Goal: Browse casually

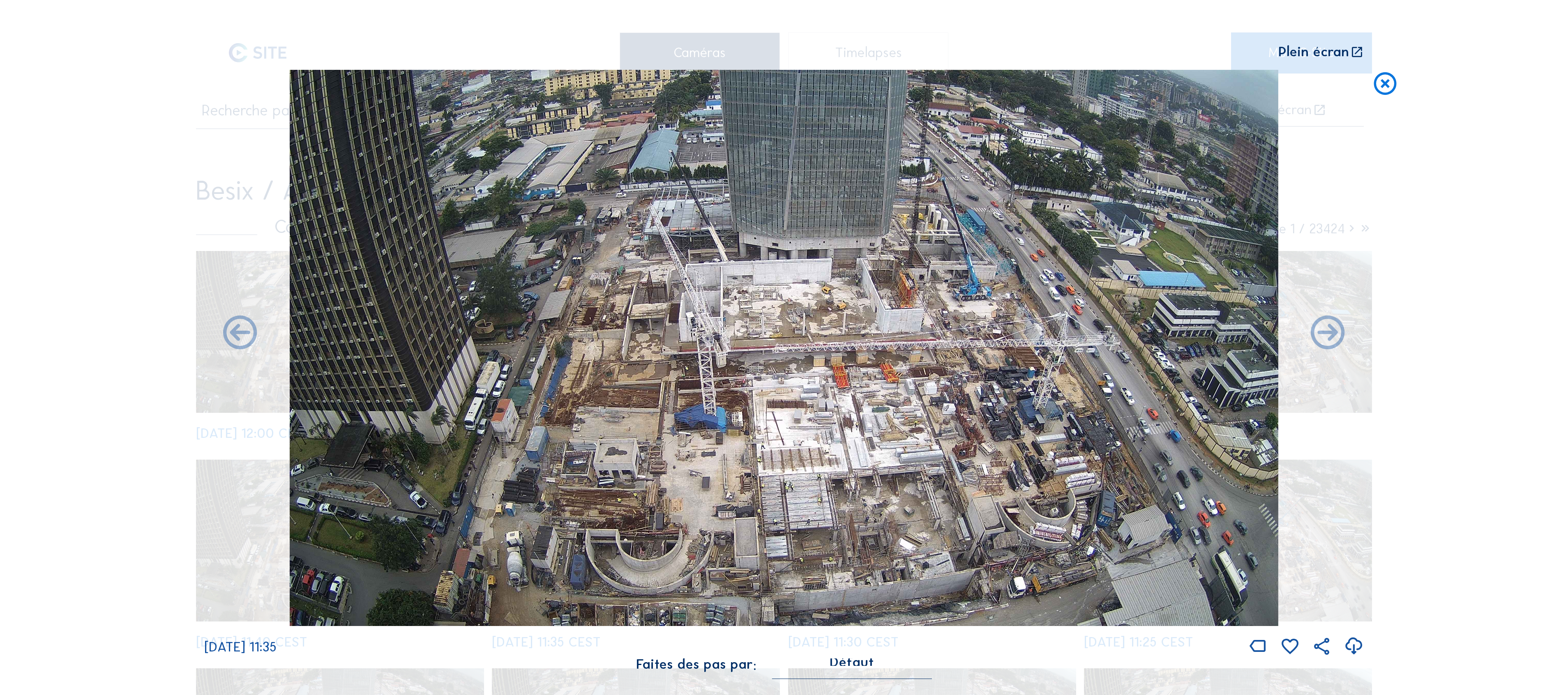
click at [1390, 87] on icon at bounding box center [1385, 84] width 27 height 29
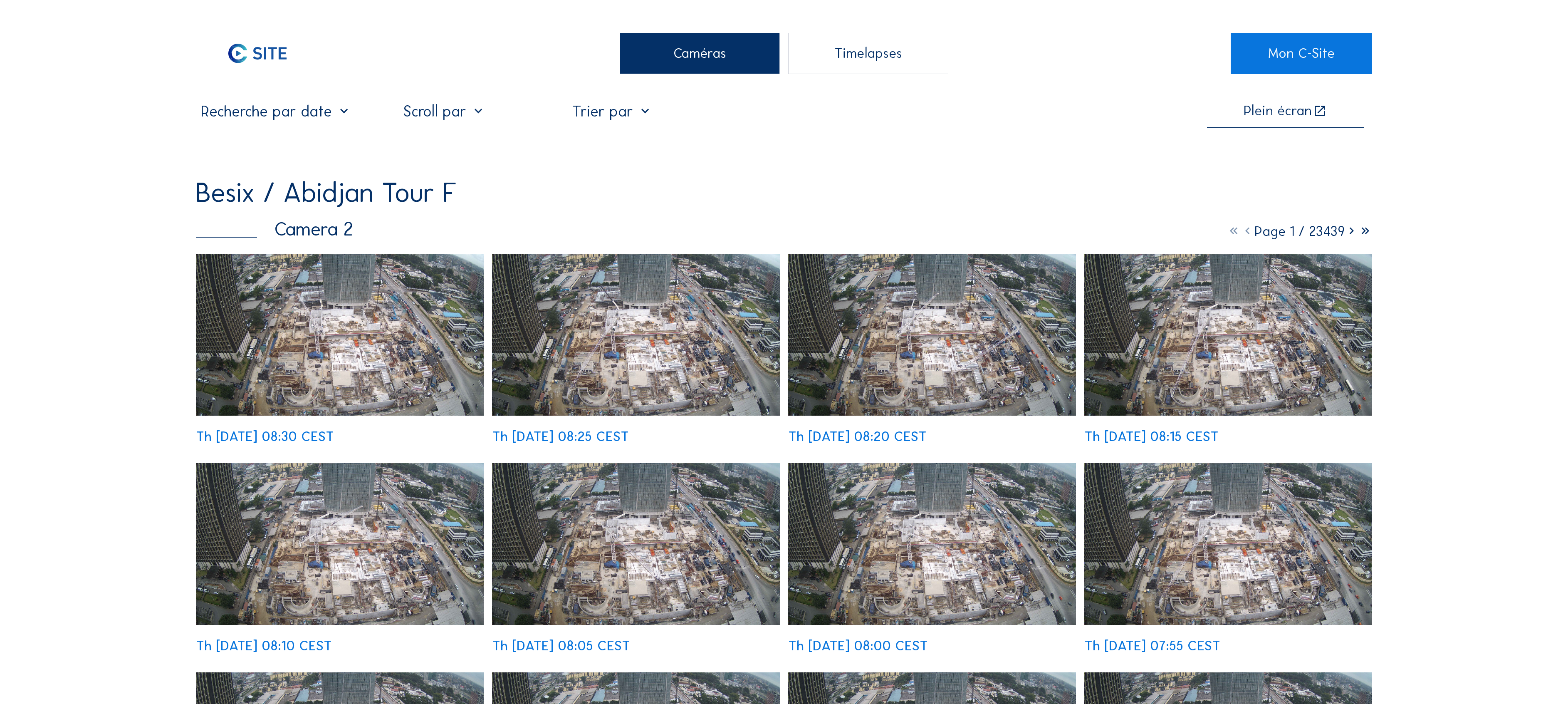
click at [339, 317] on img at bounding box center [339, 335] width 288 height 162
